Goal: Task Accomplishment & Management: Complete application form

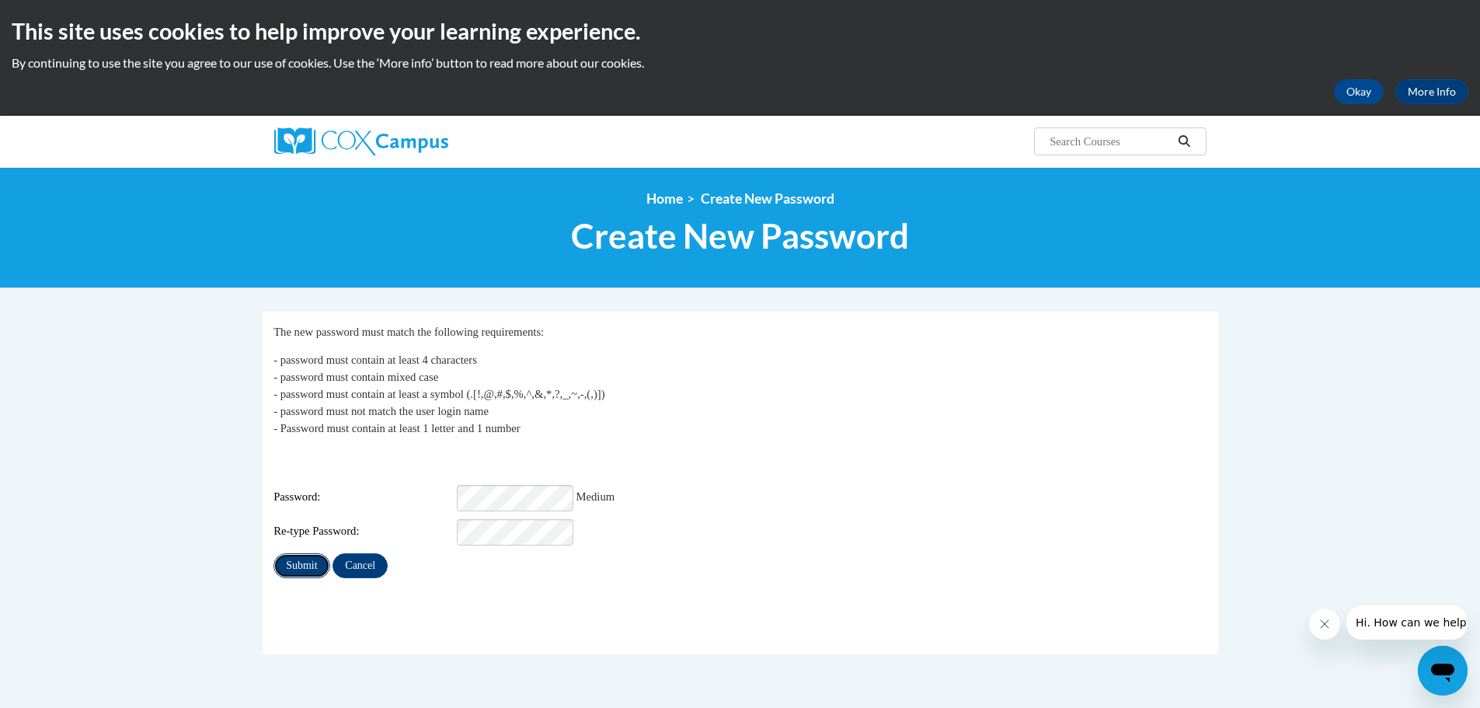
click at [295, 553] on input "Submit" at bounding box center [302, 565] width 56 height 25
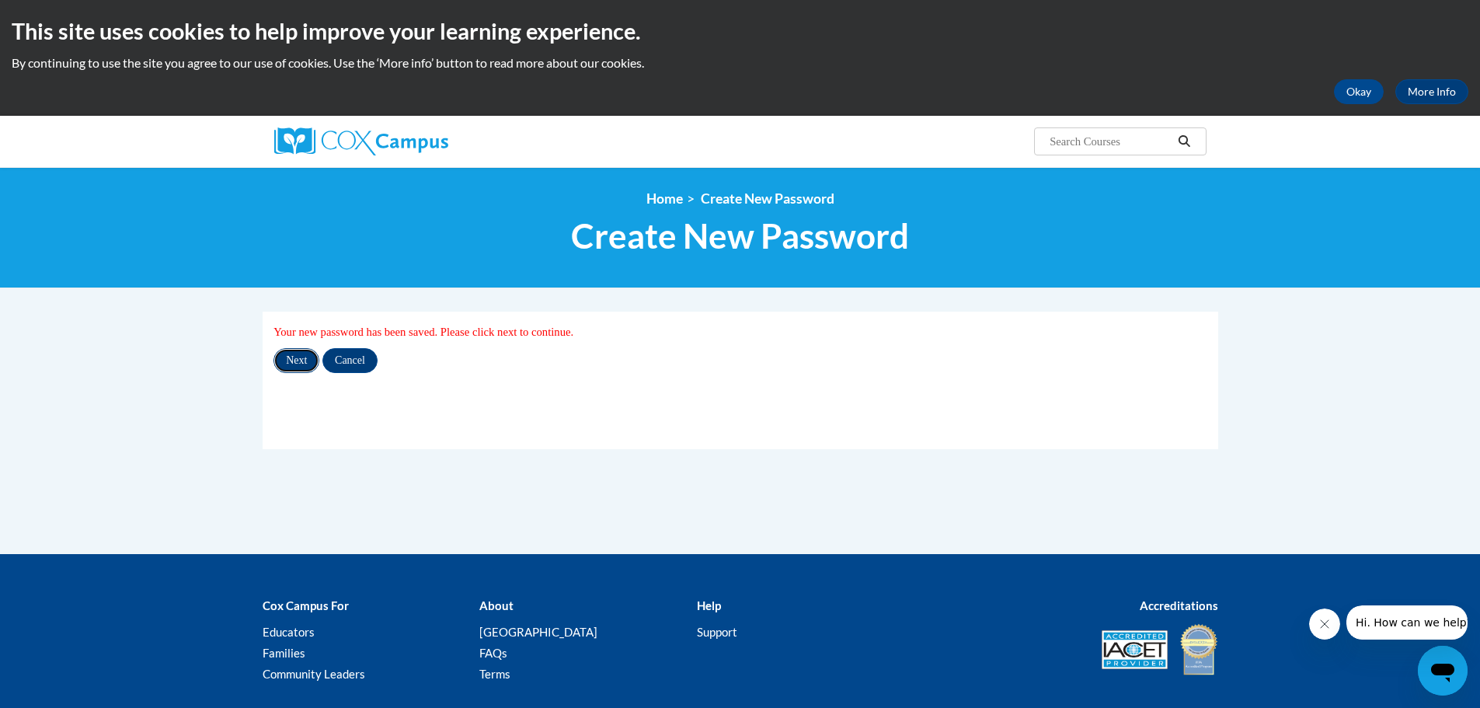
click at [297, 360] on input "Next" at bounding box center [297, 360] width 46 height 25
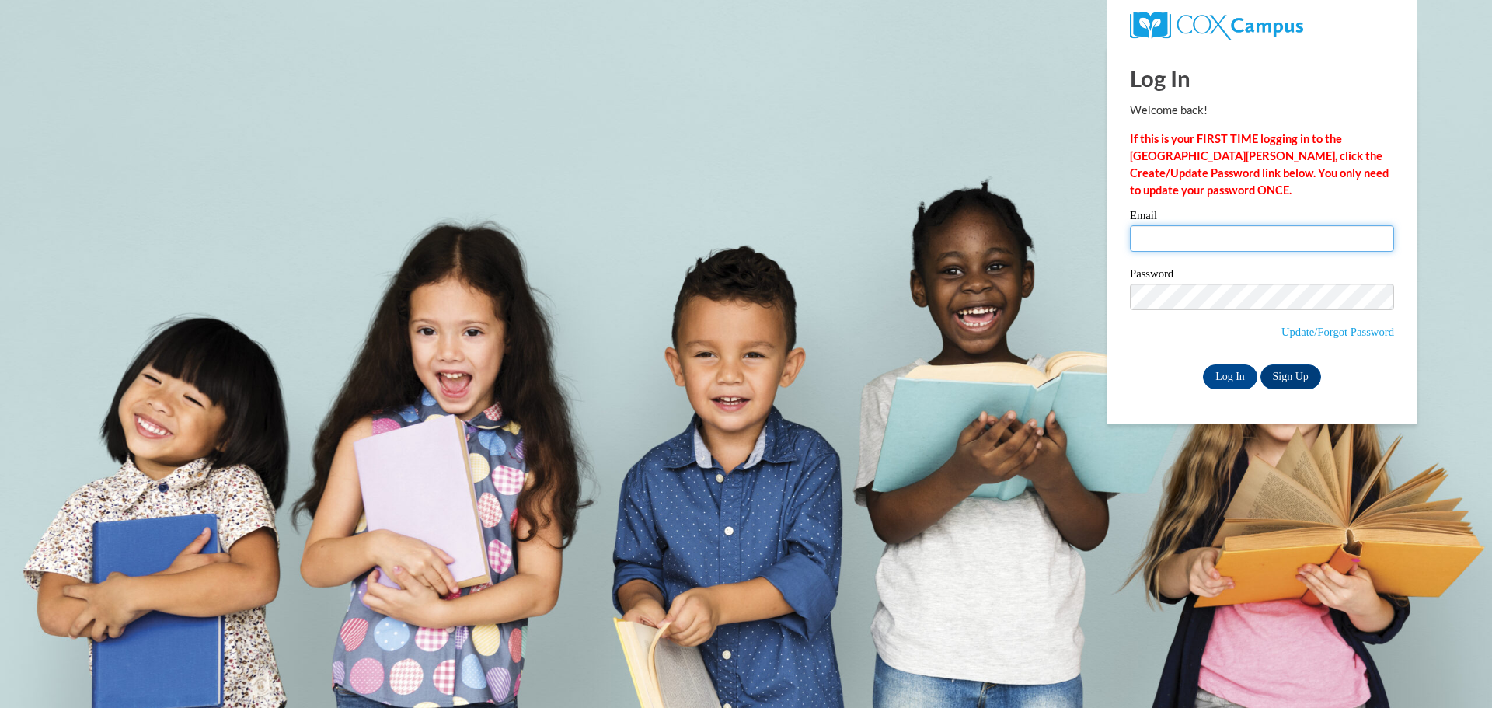
click at [1158, 238] on input "Email" at bounding box center [1262, 238] width 264 height 26
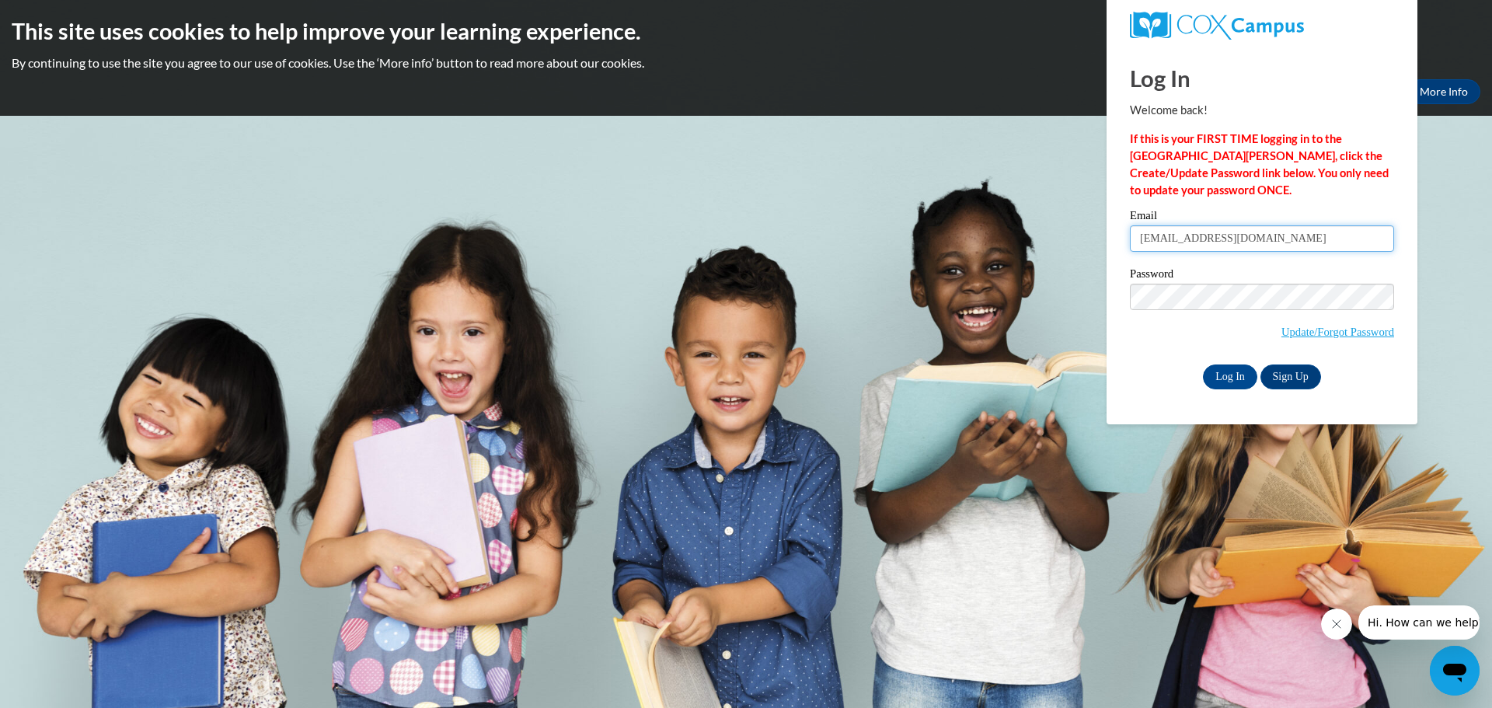
type input "[EMAIL_ADDRESS][DOMAIN_NAME]"
click at [1217, 375] on input "Log In" at bounding box center [1230, 376] width 54 height 25
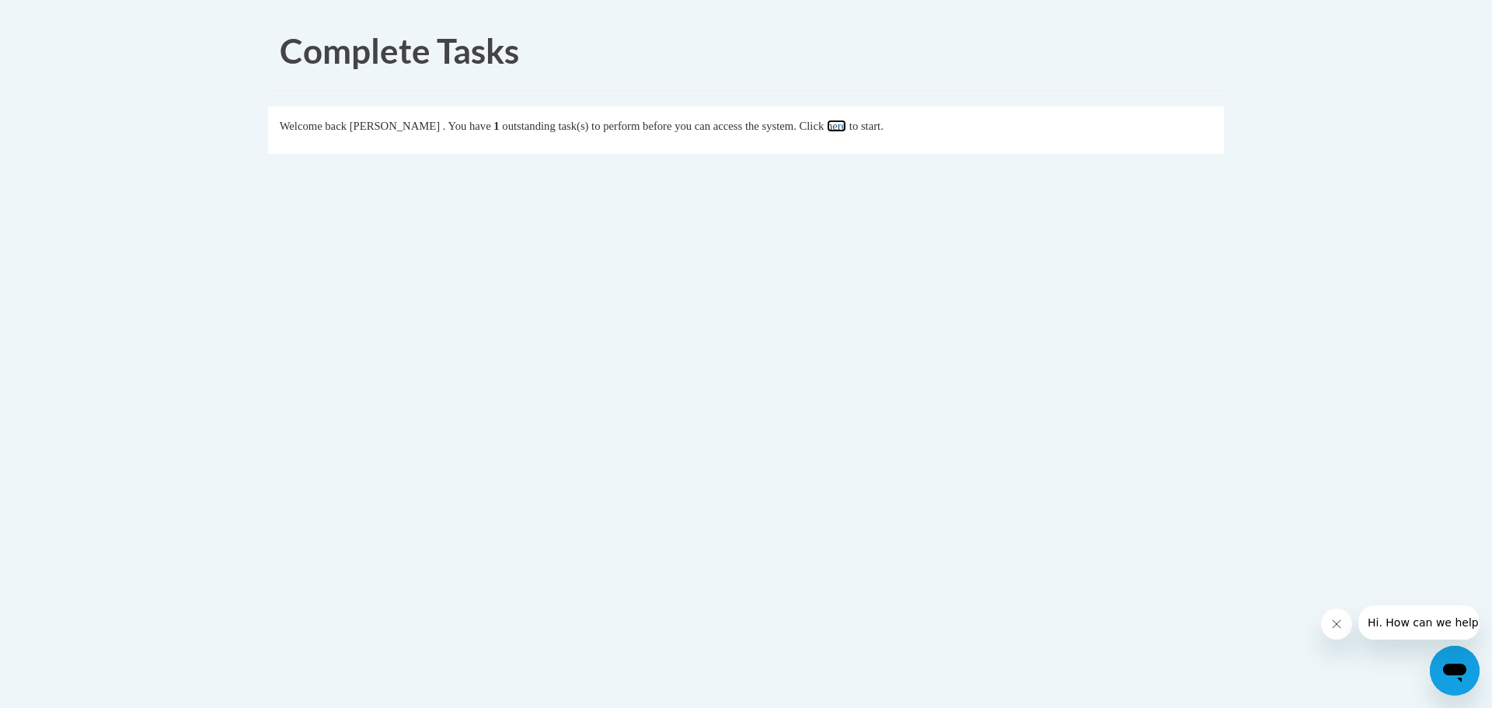
click at [846, 128] on link "here" at bounding box center [836, 126] width 19 height 12
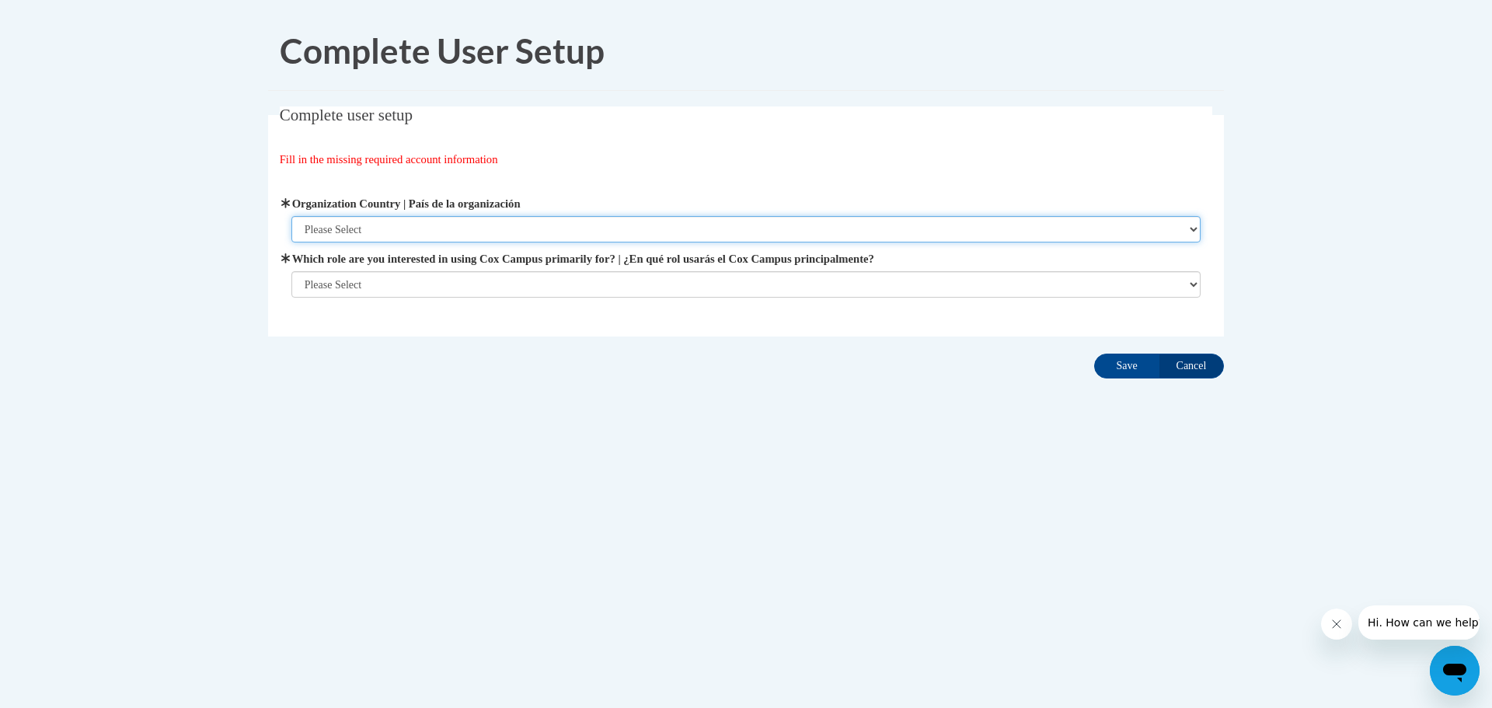
click at [1187, 230] on select "Please Select United States | Estados Unidos Outside of the United States | Fue…" at bounding box center [746, 229] width 910 height 26
select select "ad49bcad-a171-4b2e-b99c-48b446064914"
click at [291, 216] on select "Please Select United States | Estados Unidos Outside of the United States | Fue…" at bounding box center [746, 229] width 910 height 26
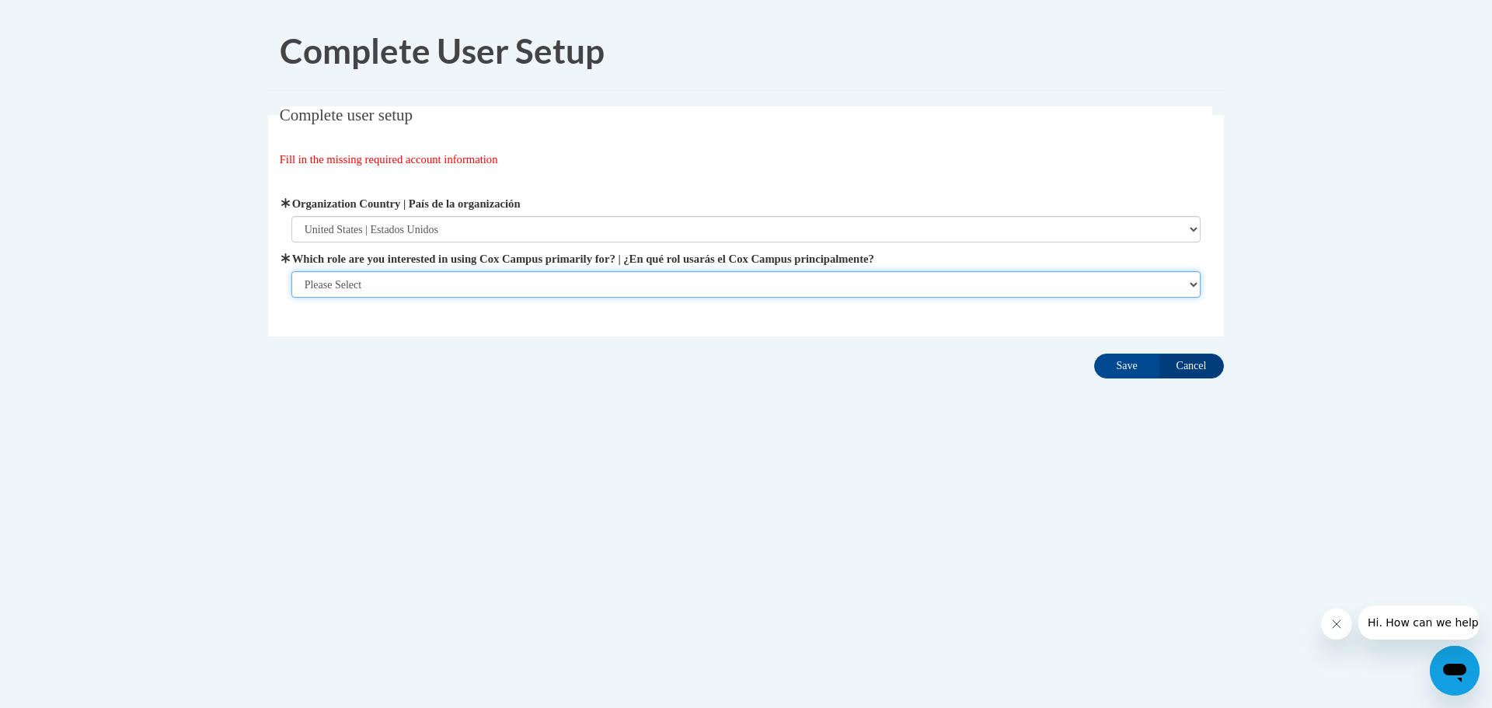
click at [1188, 282] on select "Please Select College/University | Colegio/Universidad Community/Nonprofit Part…" at bounding box center [746, 284] width 910 height 26
select select "fbf2d438-af2f-41f8-98f1-81c410e29de3"
click at [291, 298] on select "Please Select College/University | Colegio/Universidad Community/Nonprofit Part…" at bounding box center [746, 284] width 910 height 26
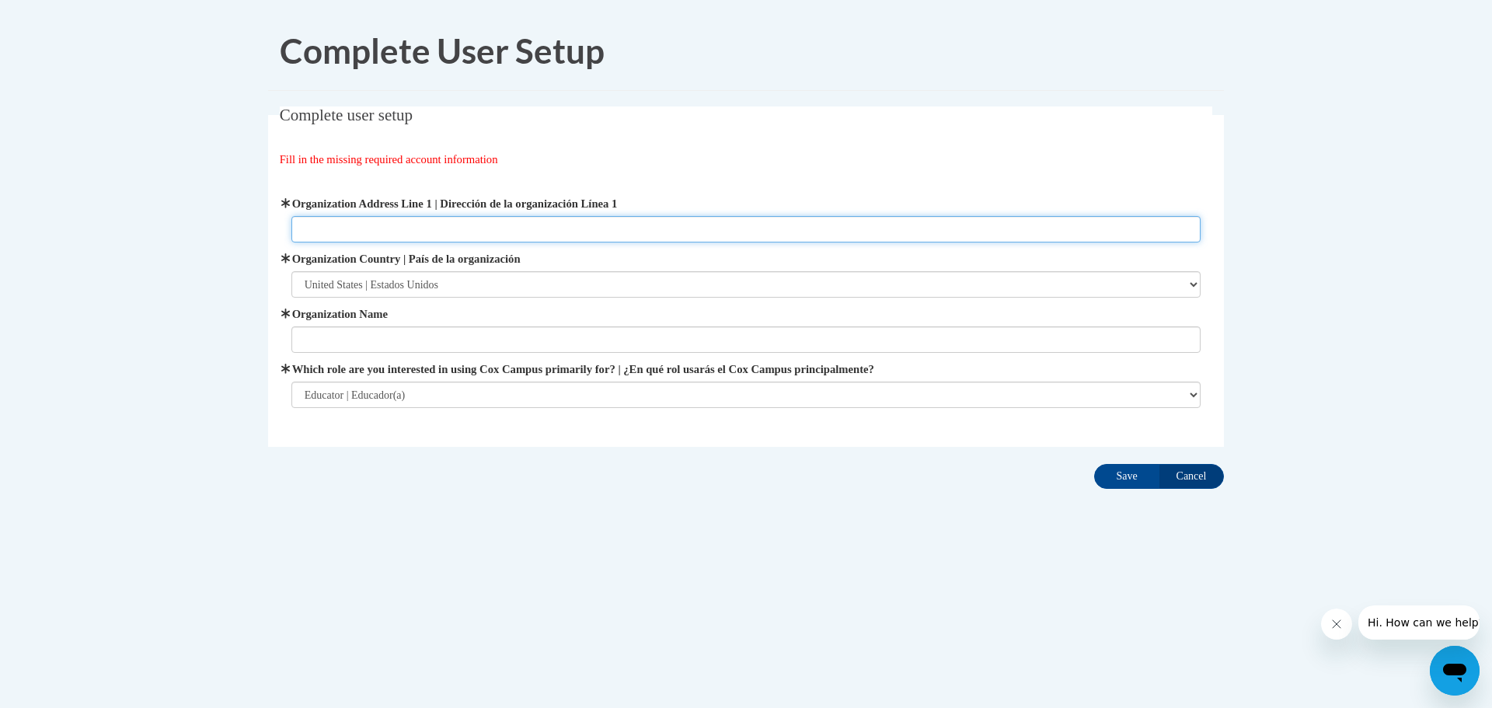
click at [386, 225] on input "Organization Address Line 1 | Dirección de la organización Línea 1" at bounding box center [746, 229] width 910 height 26
type input "E"
type input "230 Locust Lane, Danville, PA 17821"
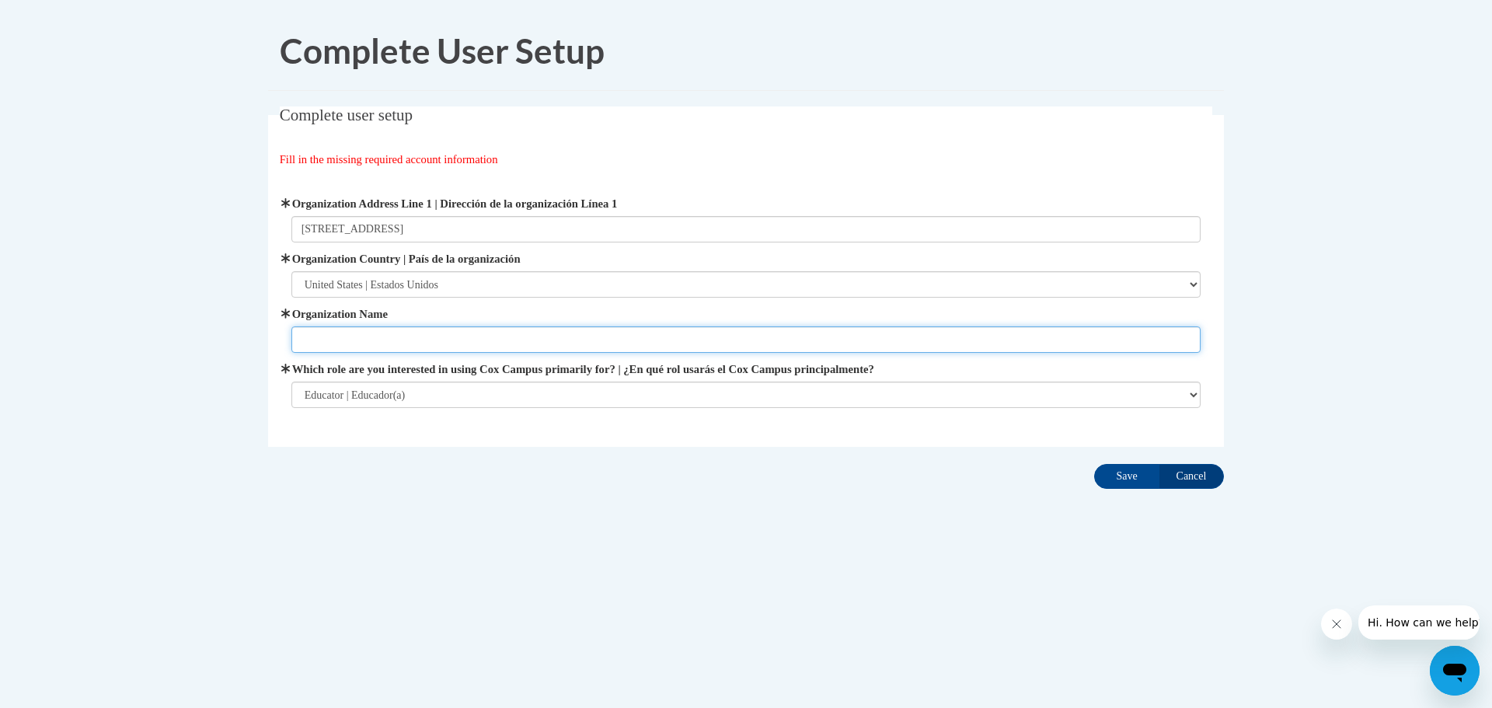
click at [501, 347] on input "Organization Name" at bounding box center [746, 339] width 910 height 26
type input "Ed Cap Consulting, LLC and The Reading League PA"
click at [1121, 480] on input "Save" at bounding box center [1126, 476] width 65 height 25
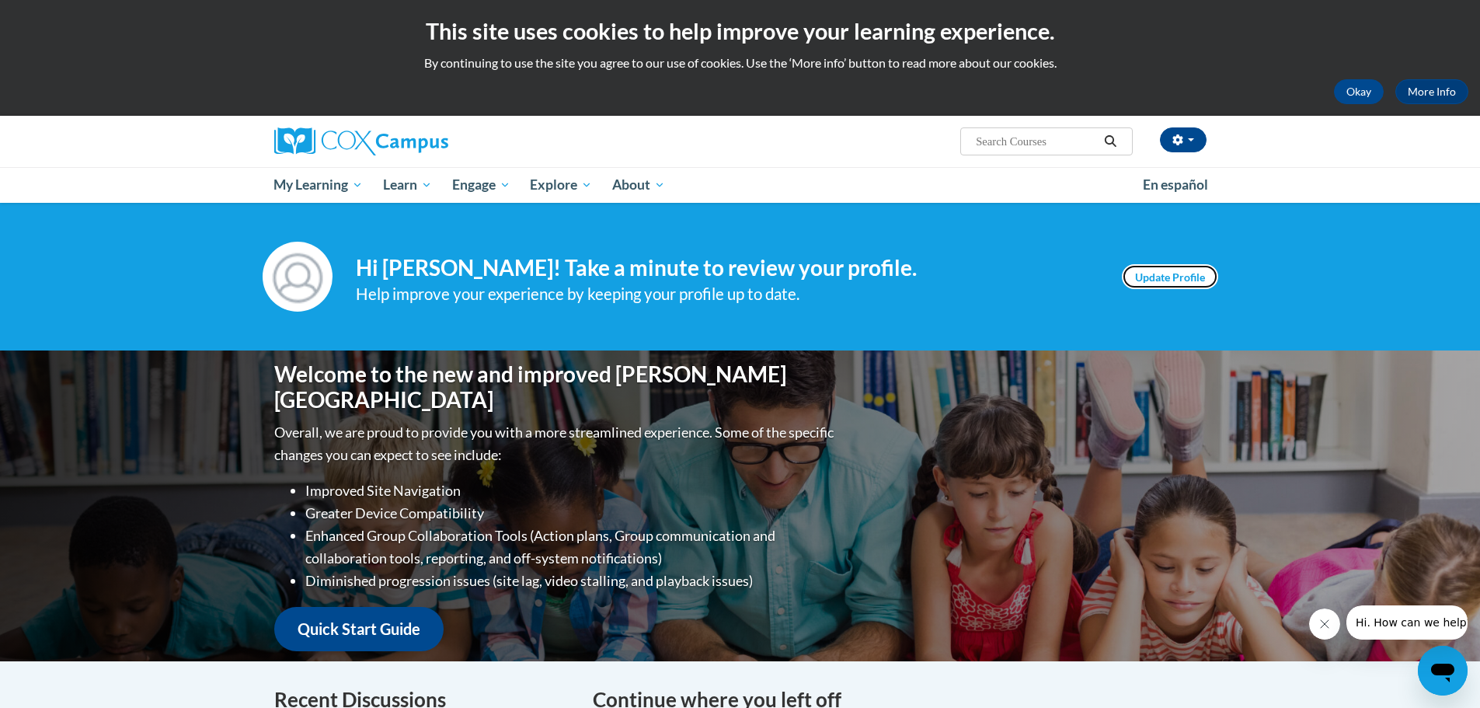
click at [1187, 277] on link "Update Profile" at bounding box center [1170, 276] width 96 height 25
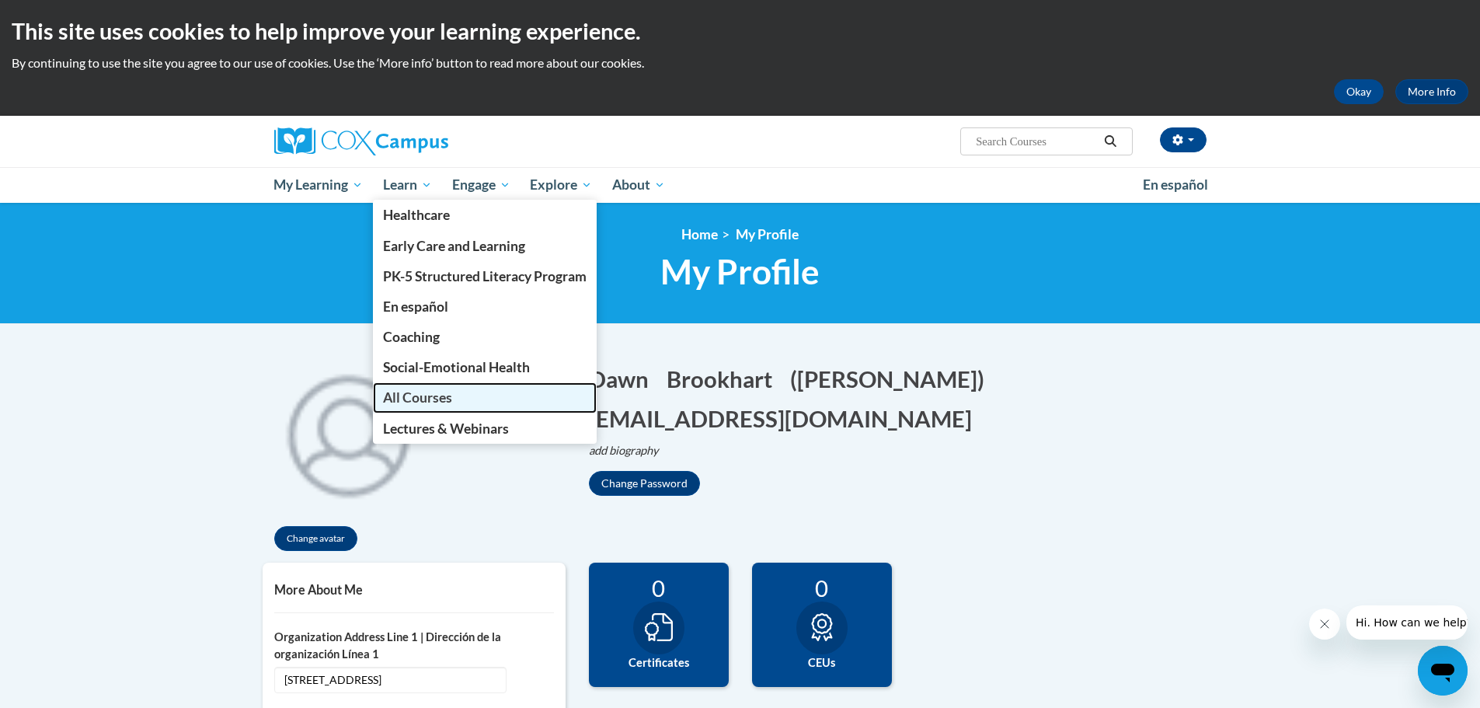
click at [413, 398] on span "All Courses" at bounding box center [417, 397] width 69 height 16
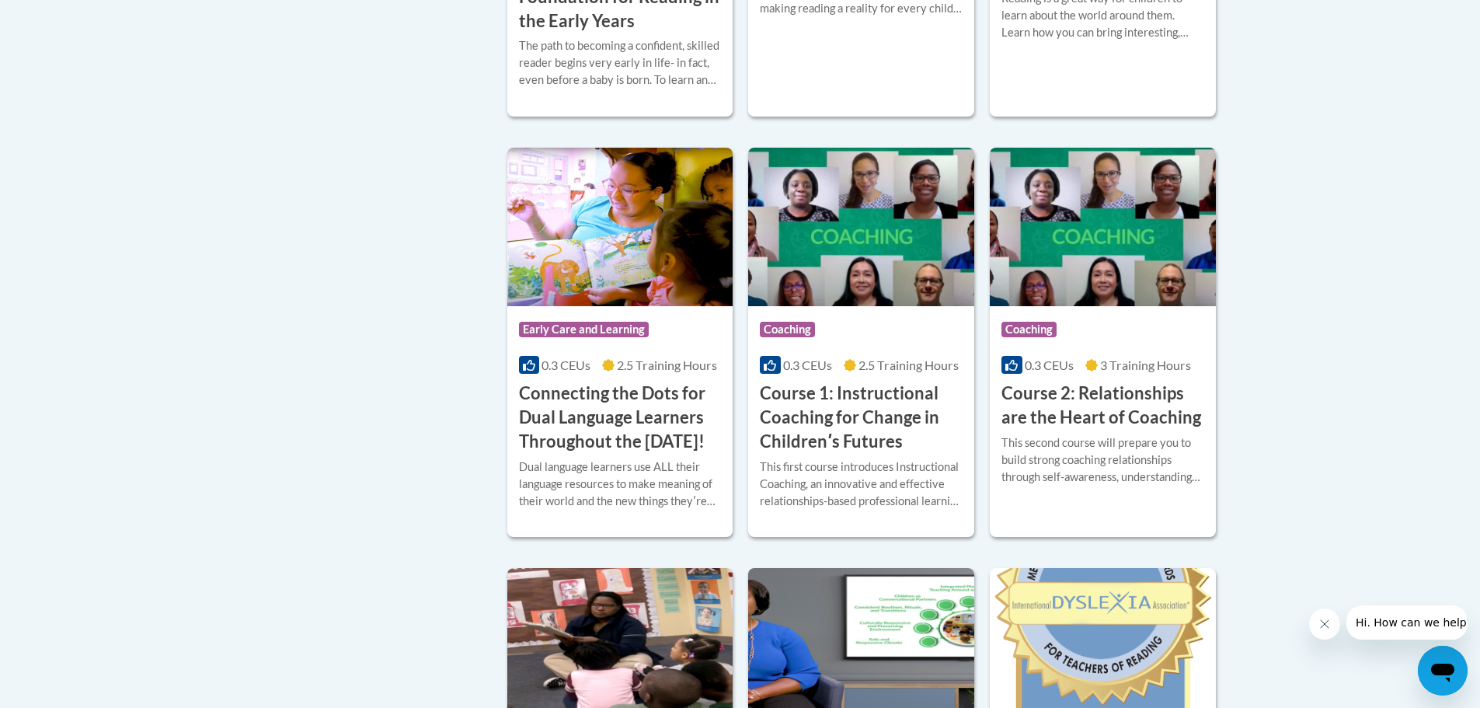
scroll to position [699, 0]
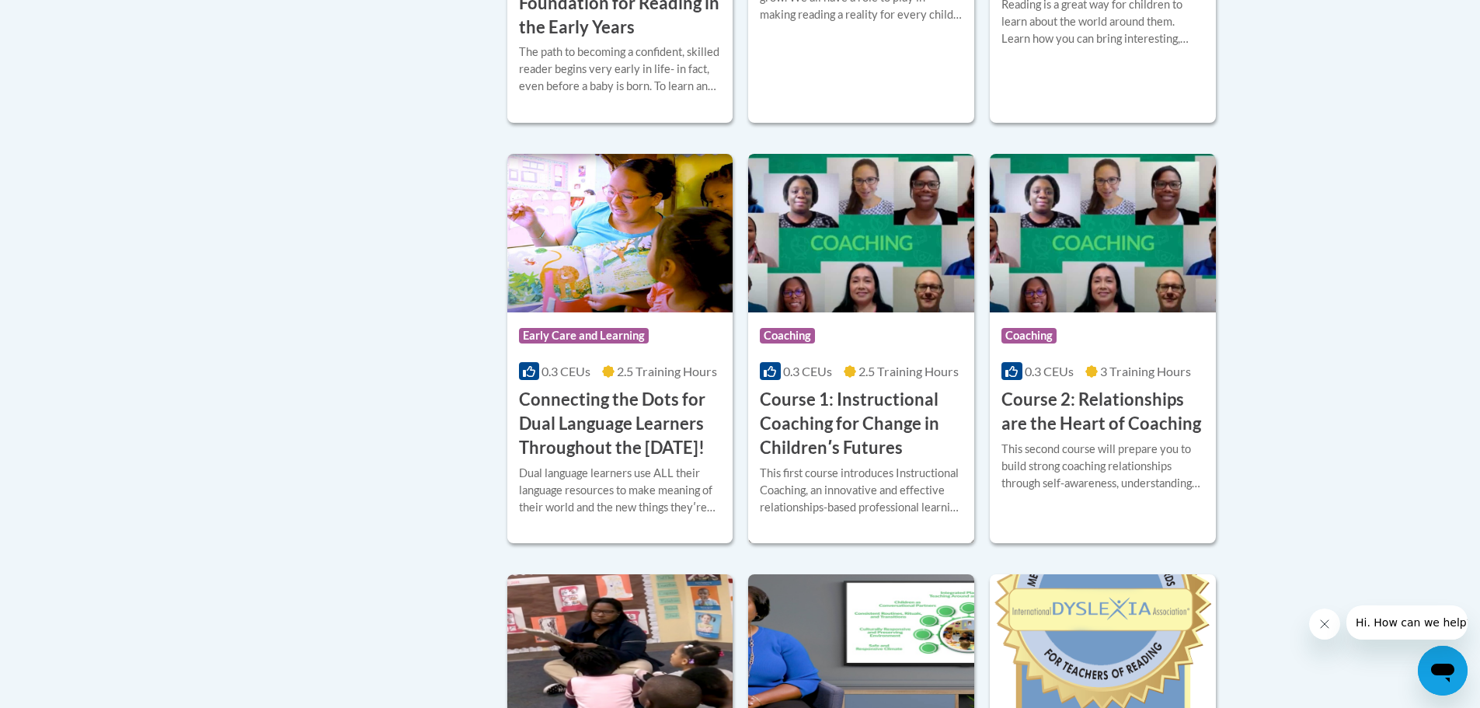
click at [868, 435] on h3 "Course 1: Instructional Coaching for Change in Childrenʹs Futures" at bounding box center [861, 423] width 203 height 71
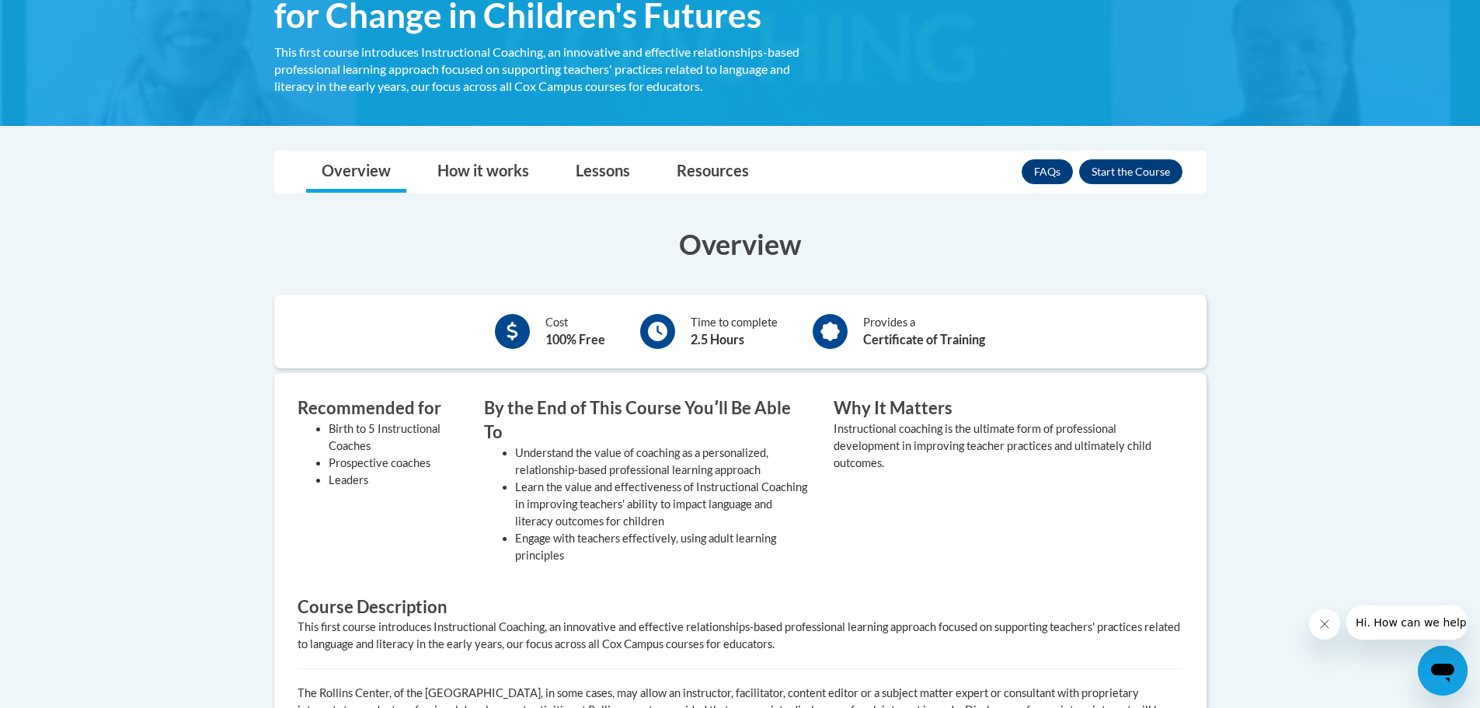
scroll to position [311, 0]
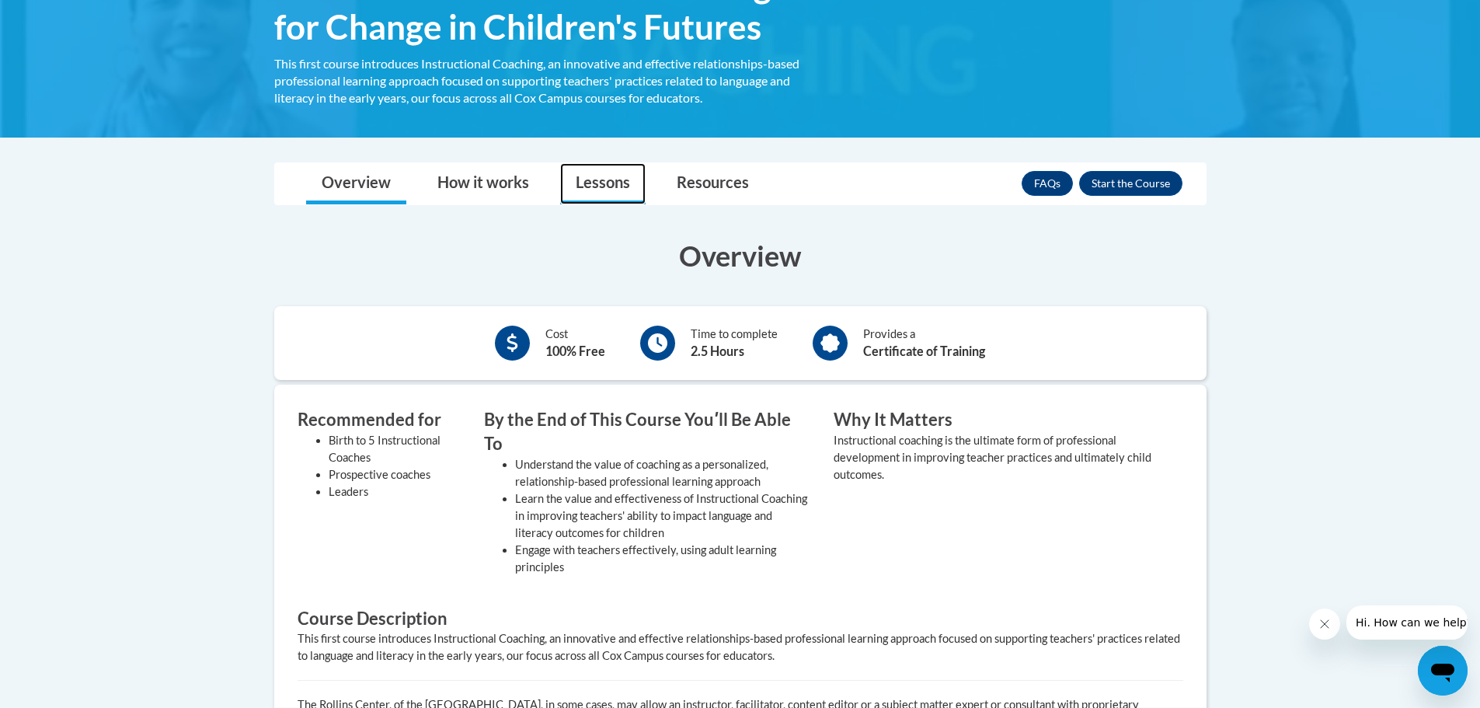
click at [581, 180] on link "Lessons" at bounding box center [602, 183] width 85 height 41
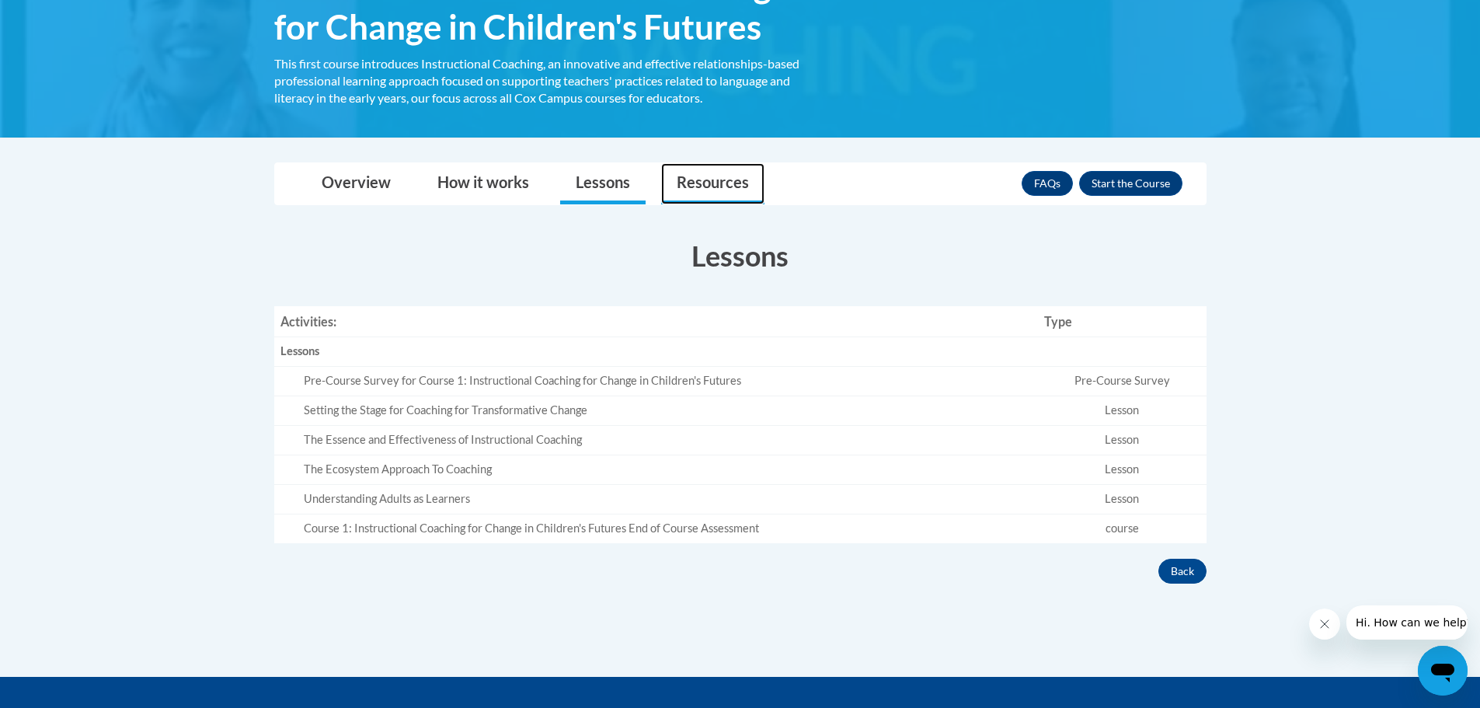
click at [718, 176] on link "Resources" at bounding box center [712, 183] width 103 height 41
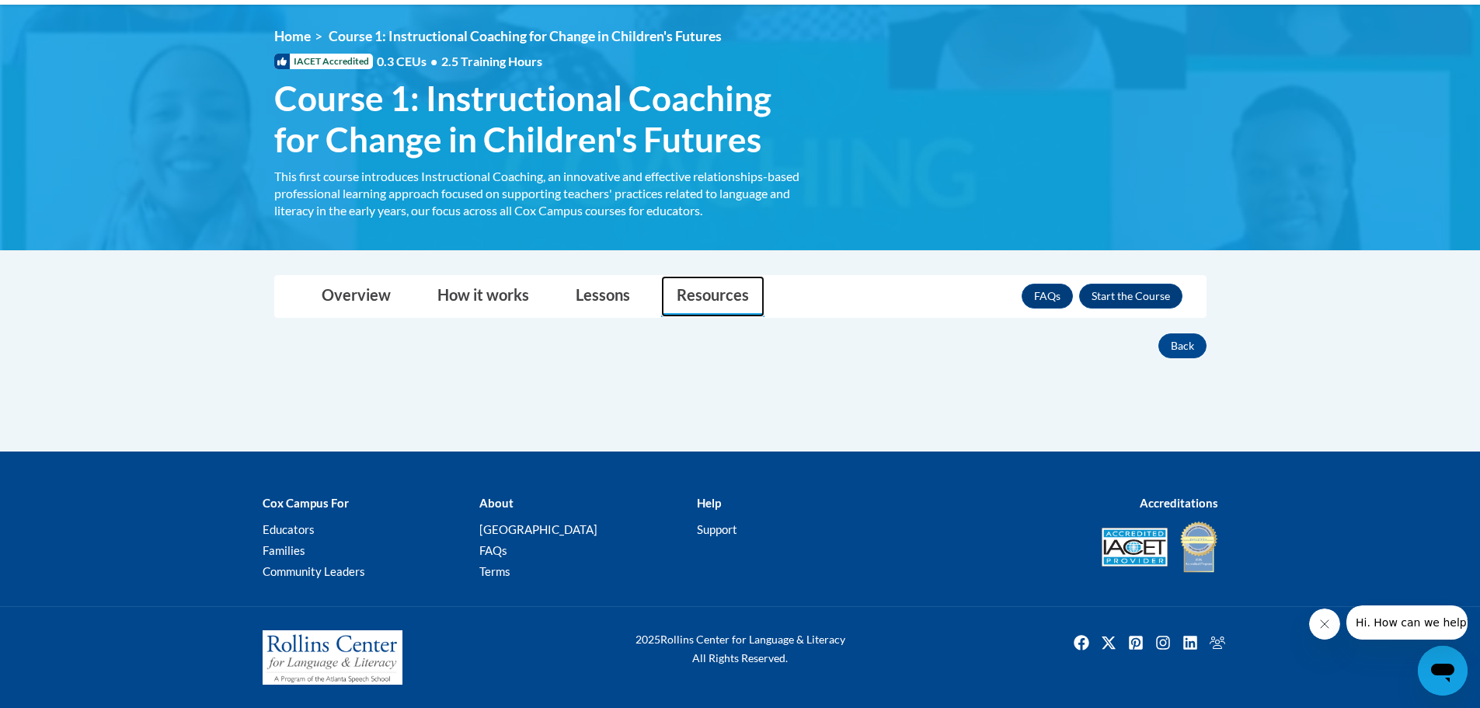
scroll to position [198, 0]
click at [1048, 291] on link "FAQs" at bounding box center [1047, 296] width 51 height 25
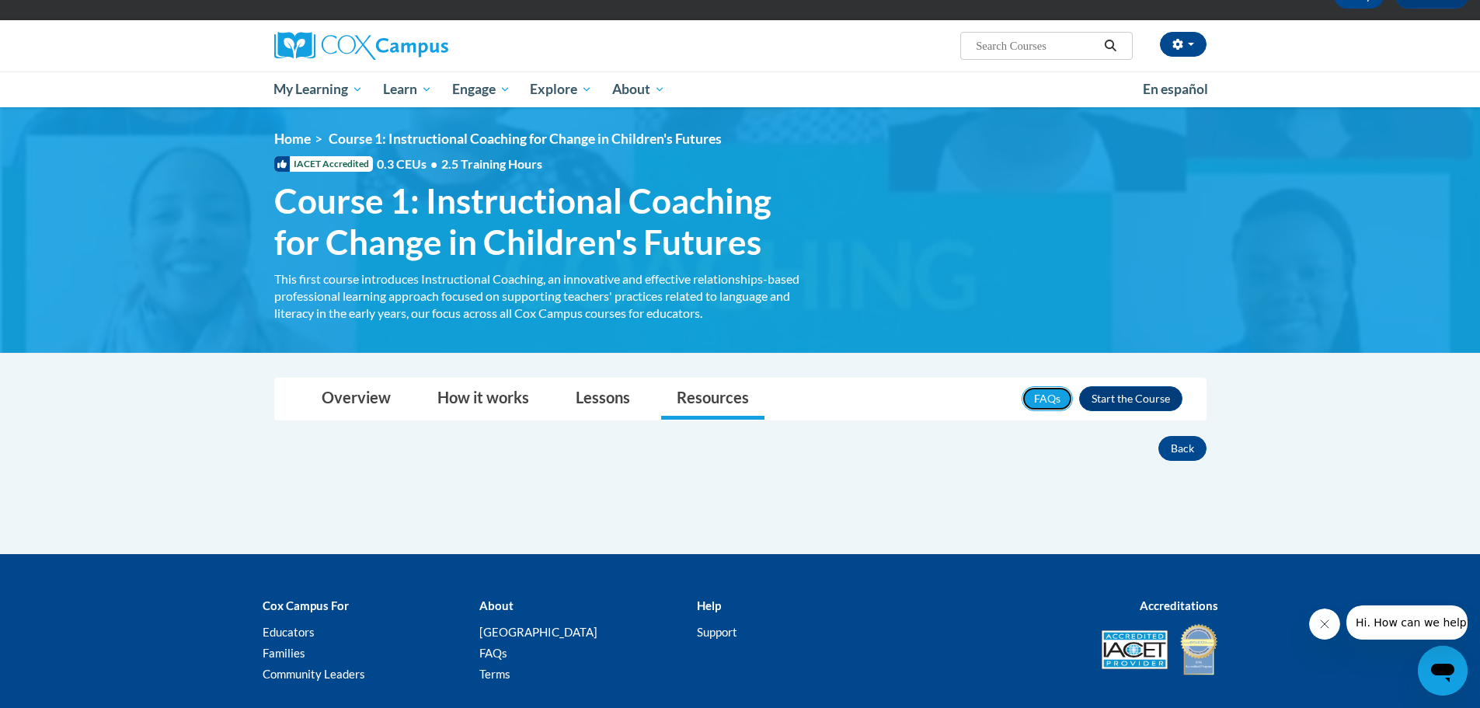
scroll to position [0, 0]
